Goal: Task Accomplishment & Management: Manage account settings

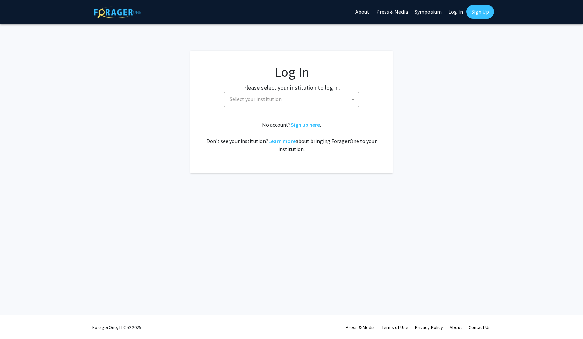
select select
click at [309, 99] on span "Select your institution" at bounding box center [292, 99] width 131 height 14
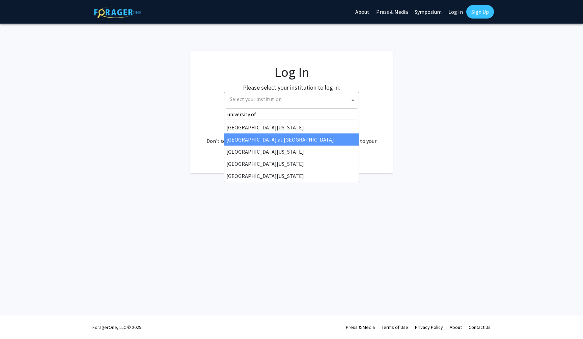
type input "university of"
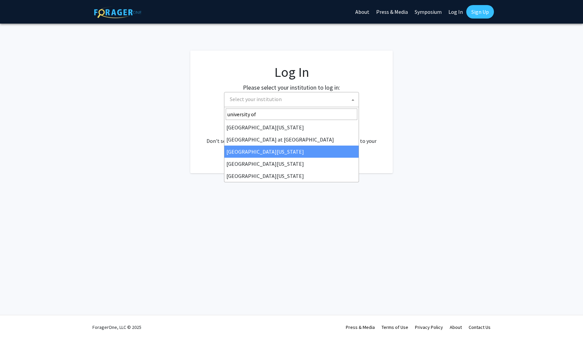
select select "13"
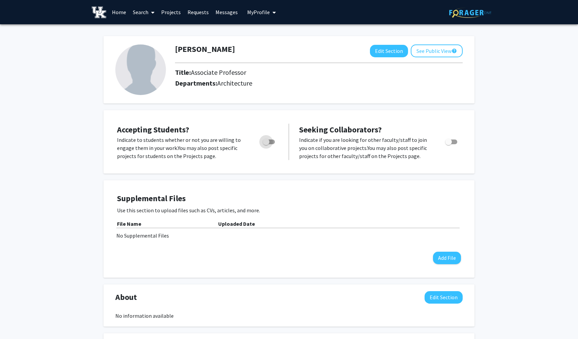
click at [272, 143] on span "Toggle" at bounding box center [269, 142] width 12 height 5
click at [266, 144] on input "Would you like to permit student requests?" at bounding box center [266, 144] width 0 height 0
checkbox input "true"
click at [455, 141] on span "Toggle" at bounding box center [451, 142] width 12 height 5
click at [448, 144] on input "Toggle" at bounding box center [448, 144] width 0 height 0
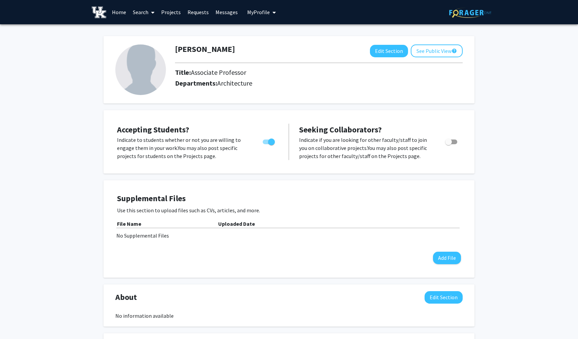
checkbox input "true"
click at [80, 73] on div "Jason Scroggin Edit Section See Public View help Title: Associate Professor Dep…" at bounding box center [289, 284] width 578 height 521
click at [150, 73] on img at bounding box center [140, 70] width 51 height 51
click at [445, 50] on button "See Public View help" at bounding box center [437, 51] width 52 height 13
click at [111, 74] on div at bounding box center [140, 70] width 60 height 51
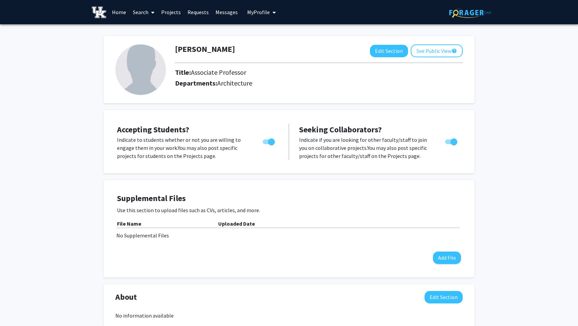
click at [131, 73] on img at bounding box center [140, 70] width 51 height 51
click at [141, 71] on img at bounding box center [140, 70] width 51 height 51
click at [384, 52] on button "Edit Section" at bounding box center [389, 51] width 38 height 12
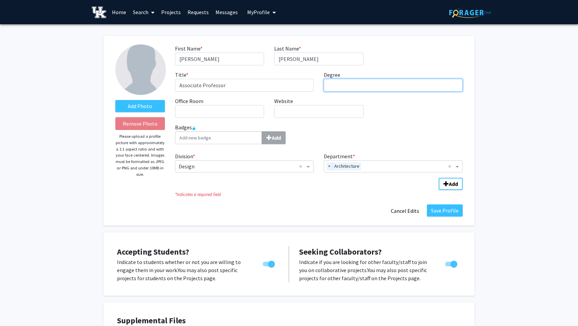
click at [365, 86] on input "Degree required" at bounding box center [393, 85] width 139 height 13
click at [360, 89] on input "Master" at bounding box center [393, 85] width 139 height 13
drag, startPoint x: 330, startPoint y: 87, endPoint x: 313, endPoint y: 87, distance: 17.5
click at [313, 87] on div "First Name * required Jason Last Name * required Scroggin Title * required Asso…" at bounding box center [319, 84] width 298 height 79
paste input ".S. in Advanced Architectural Design"
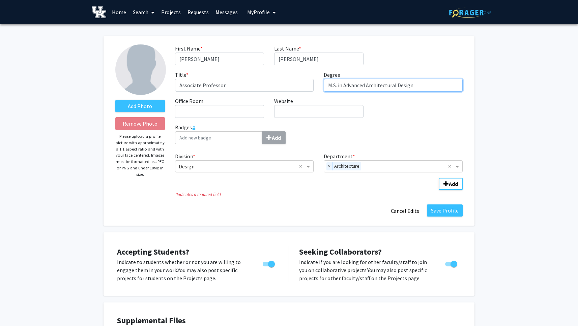
type input "M.S. in Advanced Architectural Design"
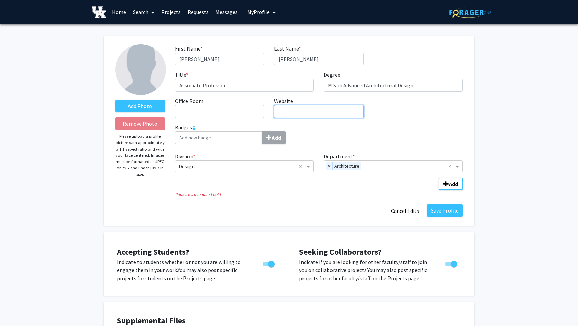
click at [288, 111] on input "Website required" at bounding box center [318, 111] width 89 height 13
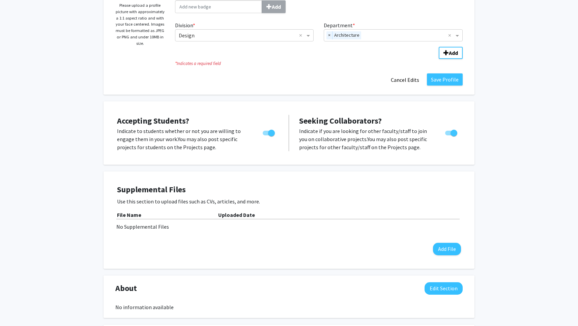
scroll to position [276, 0]
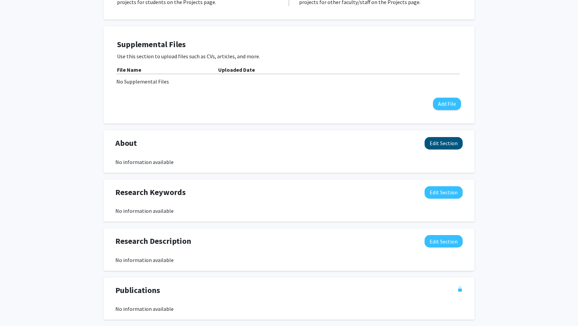
click at [451, 145] on button "Edit Section" at bounding box center [444, 143] width 38 height 12
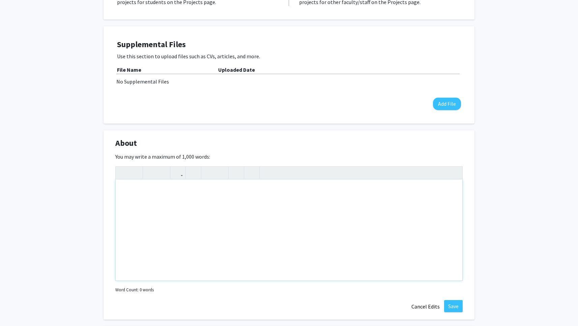
click at [220, 196] on div "Note to users with screen readers: Please deactivate our accessibility plugin f…" at bounding box center [289, 230] width 347 height 101
paste div "Note to users with screen readers: Please deactivate our accessibility plugin f…"
type textarea "<p>Jason Scroggin is a licensed architect and an Associate Professor of Archite…"
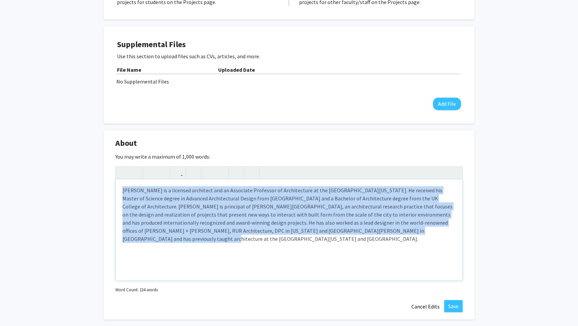
drag, startPoint x: 436, startPoint y: 232, endPoint x: 378, endPoint y: 232, distance: 58.7
click at [378, 232] on p "Jason Scroggin is a licensed architect and an Associate Professor of Architectu…" at bounding box center [288, 214] width 333 height 57
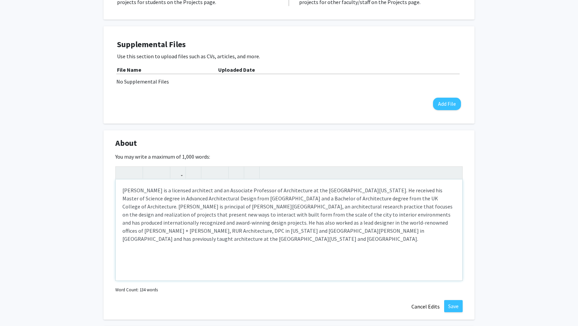
click at [385, 238] on div "Jason Scroggin is a licensed architect and an Associate Professor of Architectu…" at bounding box center [289, 230] width 347 height 101
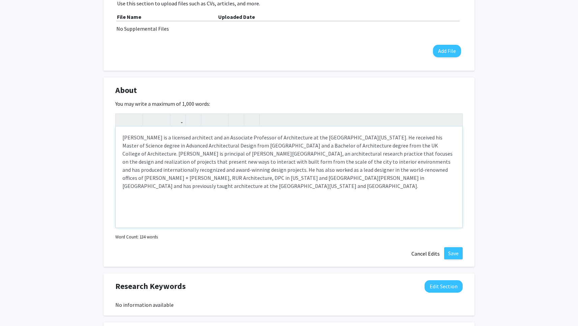
scroll to position [396, 0]
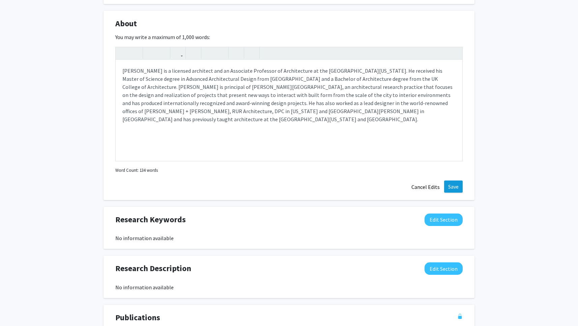
click at [453, 188] on button "Save" at bounding box center [453, 187] width 19 height 12
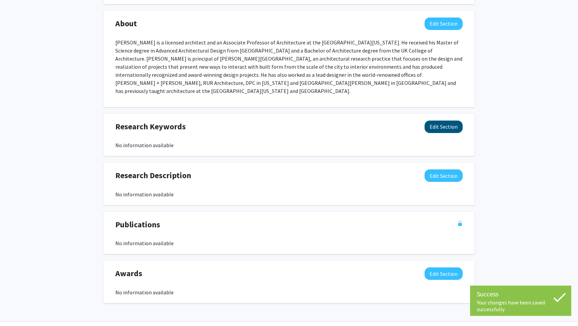
click at [440, 121] on button "Edit Section" at bounding box center [444, 127] width 38 height 12
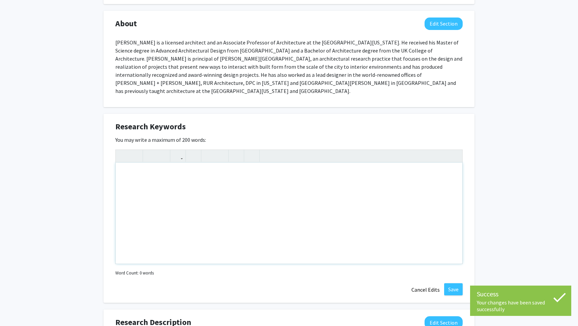
click at [198, 166] on div "Note to users with screen readers: Please deactivate our accessibility plugin f…" at bounding box center [289, 213] width 347 height 101
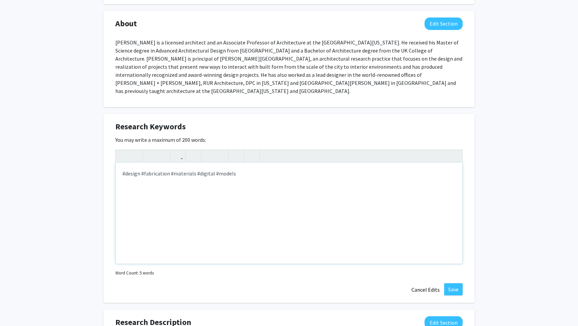
click at [241, 165] on div "#design #fabrication #materials #digital #models" at bounding box center [289, 213] width 347 height 101
click at [235, 166] on div "#design #fabrication #materials #digital #models #installations #designresearch" at bounding box center [289, 213] width 347 height 101
click at [319, 166] on div "#design #fabrication #materials #digital #models #installations #designresearch" at bounding box center [289, 213] width 347 height 101
type textarea "#design #fabrication #materials #digital #models #installations #designresearch…"
click at [315, 175] on div "#design #fabrication #materials #digital #models #installations #designresearch…" at bounding box center [289, 213] width 347 height 101
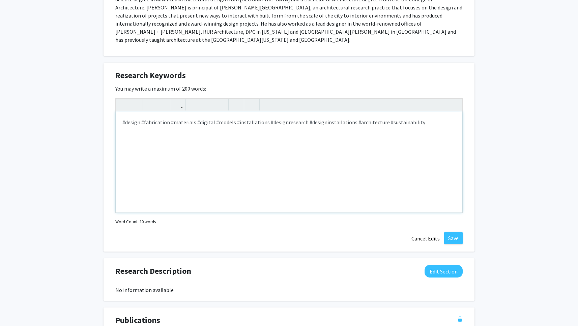
scroll to position [449, 0]
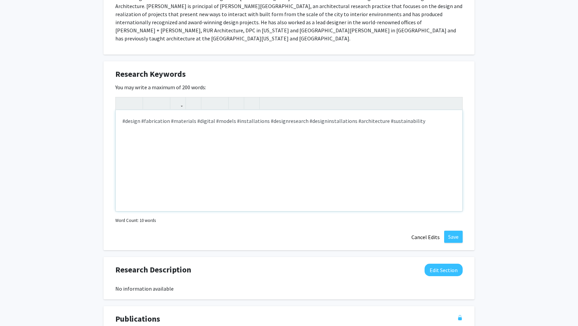
click at [209, 116] on div "#design #fabrication #materials #digital #models #installations #designresearch…" at bounding box center [289, 160] width 347 height 101
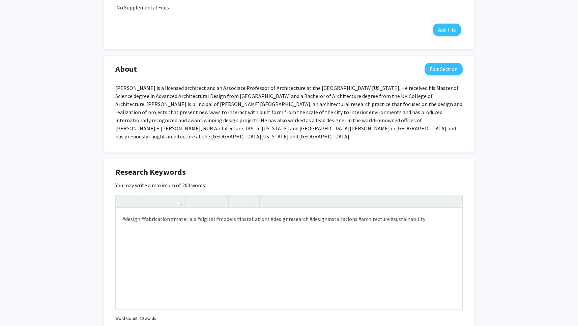
scroll to position [489, 0]
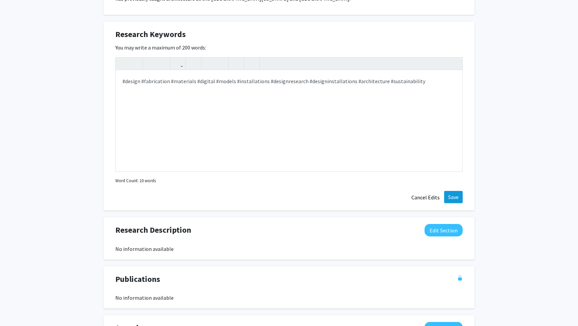
click at [448, 191] on button "Save" at bounding box center [453, 197] width 19 height 12
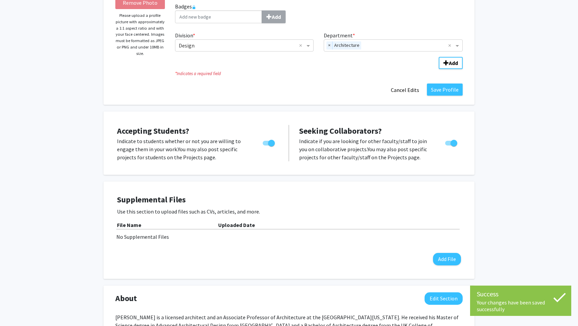
scroll to position [0, 0]
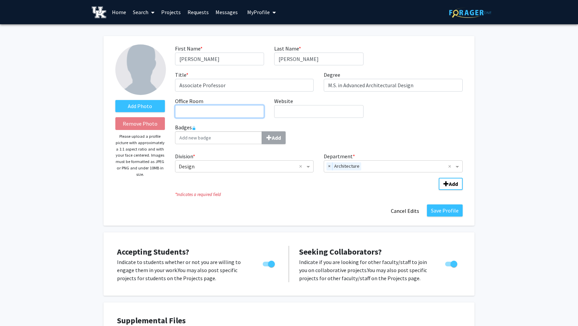
click at [211, 113] on input "Office Room required" at bounding box center [219, 111] width 89 height 13
drag, startPoint x: 201, startPoint y: 114, endPoint x: 160, endPoint y: 114, distance: 40.1
click at [160, 114] on form "Add Photo Remove Photo Please upload a profile picture with approximately a 1:1…" at bounding box center [288, 131] width 357 height 173
type input "GDB 230C"
click at [143, 108] on label "Add Photo" at bounding box center [140, 106] width 50 height 12
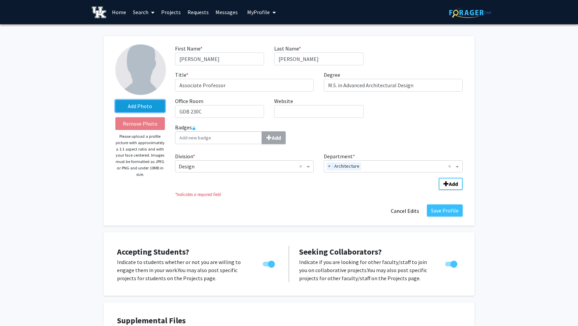
click at [0, 0] on input "Add Photo" at bounding box center [0, 0] width 0 height 0
click at [148, 109] on label "Add Photo" at bounding box center [140, 106] width 50 height 12
click at [0, 0] on input "Add Photo" at bounding box center [0, 0] width 0 height 0
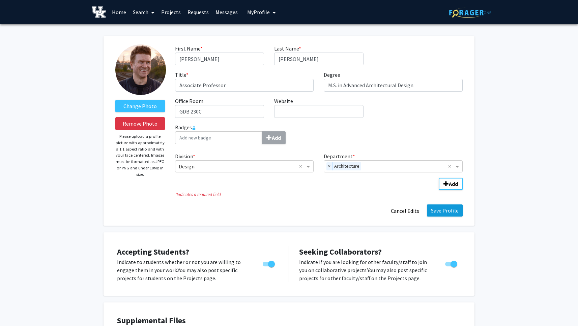
click at [447, 211] on button "Save Profile" at bounding box center [445, 211] width 36 height 12
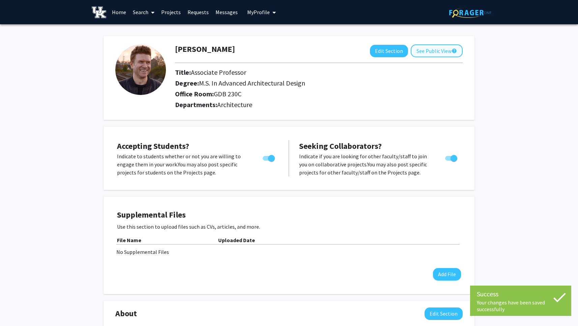
click at [433, 52] on button "See Public View help" at bounding box center [437, 51] width 52 height 13
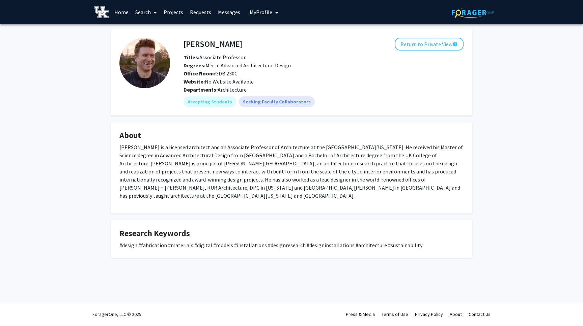
click at [437, 92] on div "Departments: Architecture" at bounding box center [323, 90] width 280 height 8
click at [105, 76] on div "Jason Scroggin Return to Private View help Titles: Associate Professor Degrees:…" at bounding box center [291, 152] width 583 height 256
